Goal: Book appointment/travel/reservation

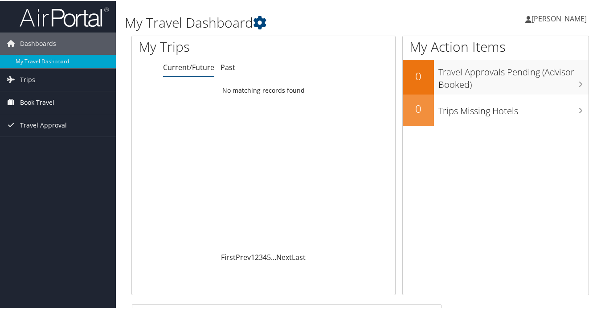
click at [44, 102] on span "Book Travel" at bounding box center [37, 101] width 34 height 22
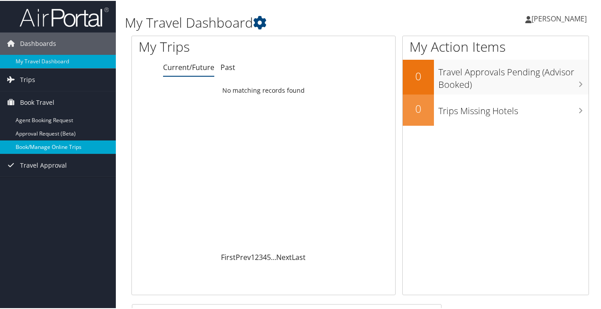
click at [54, 148] on link "Book/Manage Online Trips" at bounding box center [58, 145] width 116 height 13
